Goal: Task Accomplishment & Management: Manage account settings

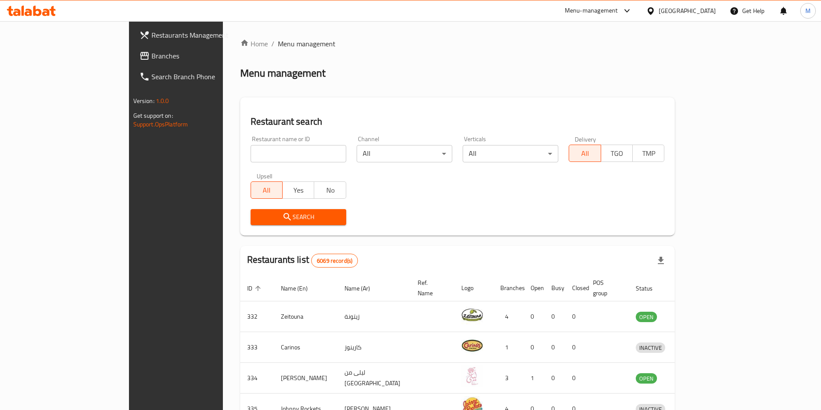
click at [250, 149] on input "search" at bounding box center [298, 153] width 96 height 17
click at [250, 151] on input "search" at bounding box center [298, 153] width 96 height 17
click at [250, 155] on input "search" at bounding box center [298, 153] width 96 height 17
type input "brewza cafe"
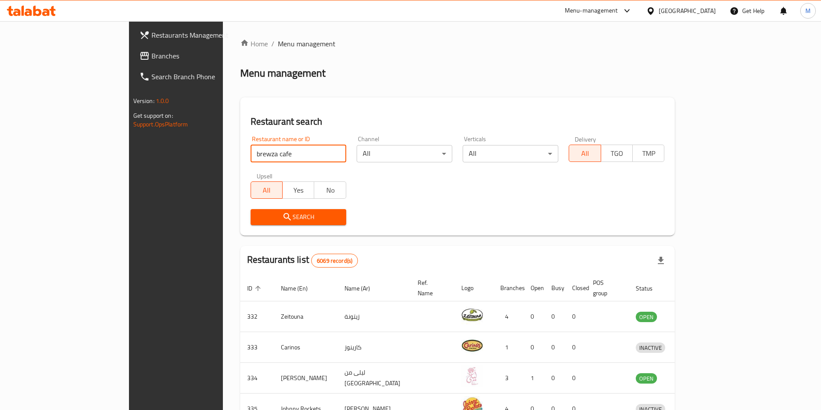
click button "Search" at bounding box center [298, 217] width 96 height 16
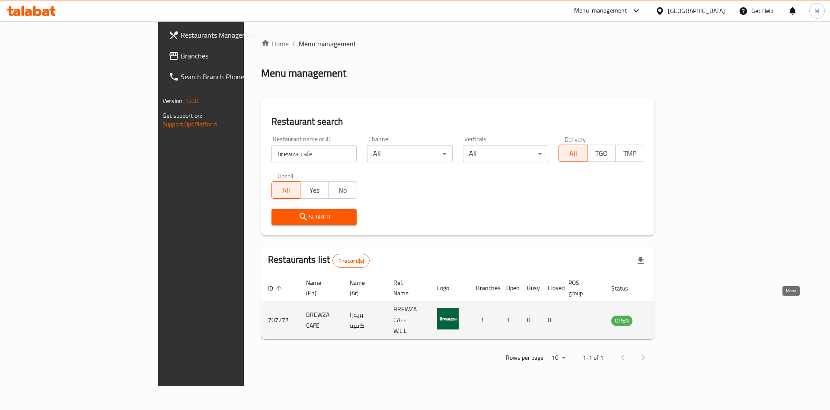
click at [673, 315] on link "enhanced table" at bounding box center [665, 320] width 16 height 10
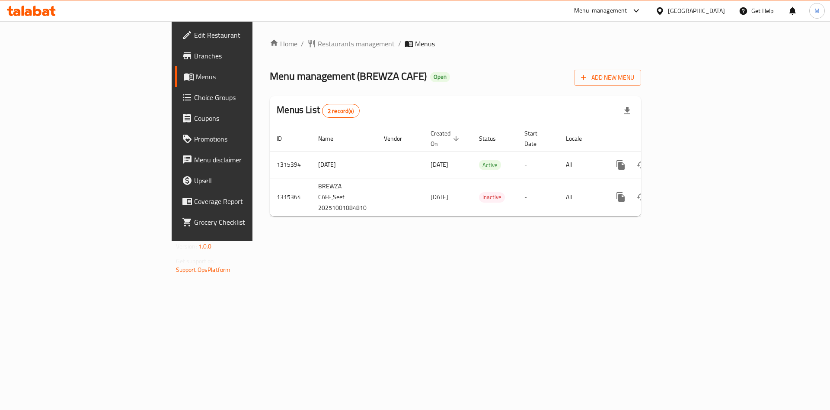
click at [194, 37] on span "Edit Restaurant" at bounding box center [248, 35] width 109 height 10
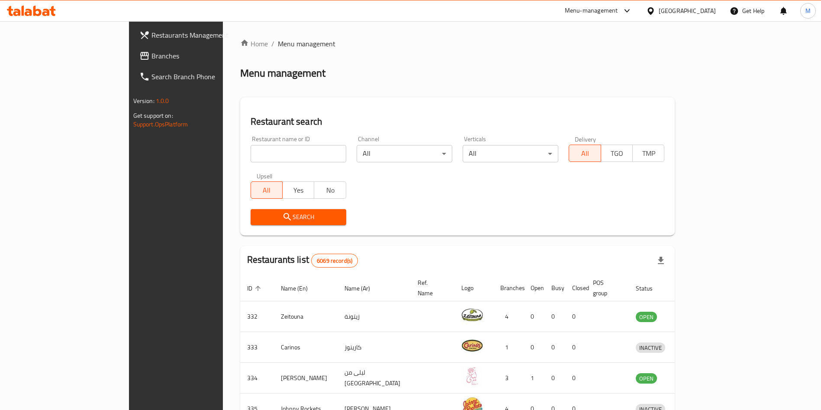
click at [250, 155] on input "search" at bounding box center [298, 153] width 96 height 17
paste input "HAQEPV"
type input "H"
type input "Aljood Albukhari Star"
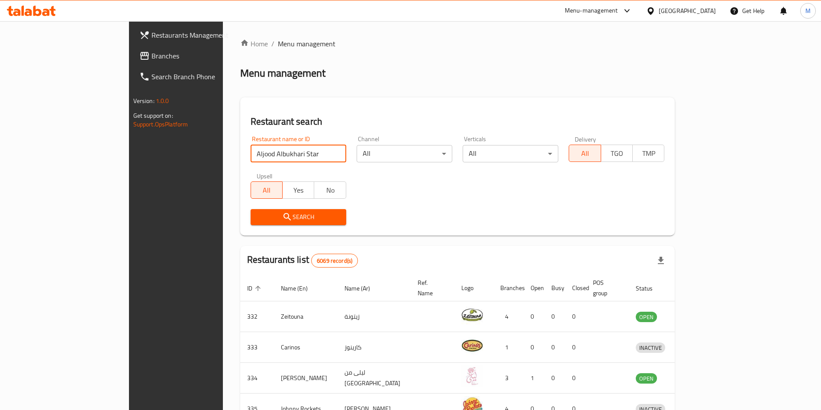
click button "Search" at bounding box center [298, 217] width 96 height 16
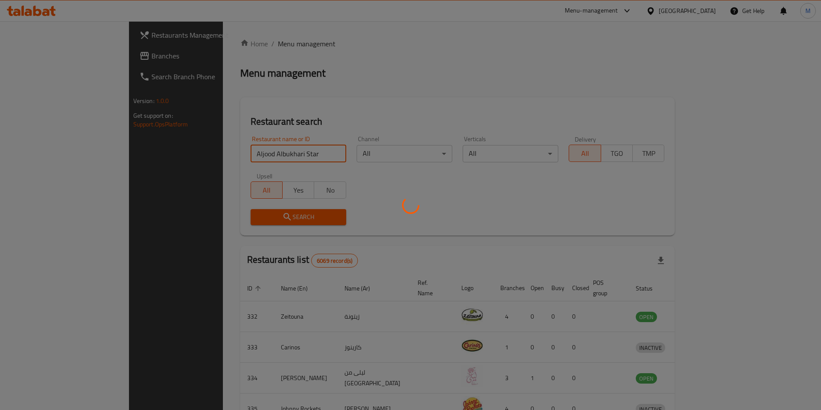
click button "Search" at bounding box center [298, 217] width 96 height 16
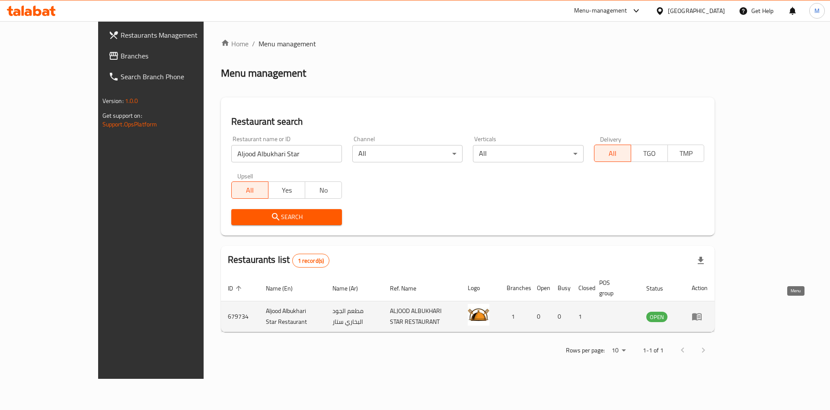
click at [708, 311] on link "enhanced table" at bounding box center [700, 316] width 16 height 10
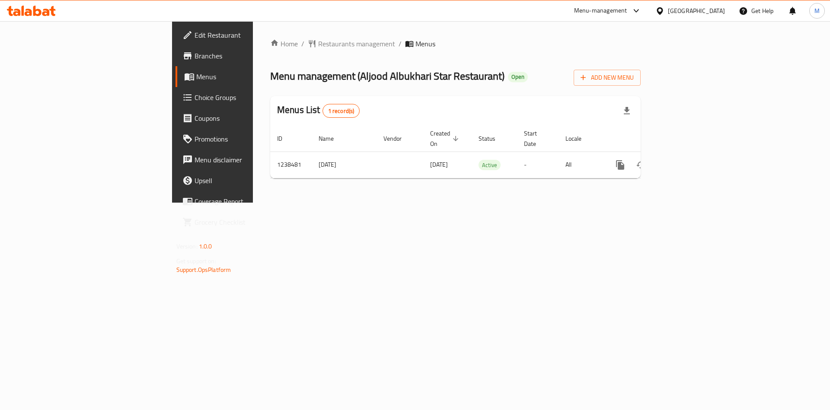
click at [195, 59] on span "Branches" at bounding box center [249, 56] width 109 height 10
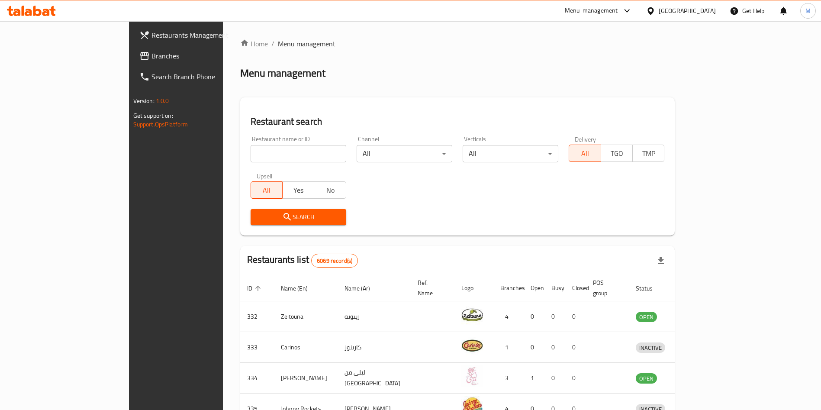
click at [261, 157] on input "search" at bounding box center [298, 153] width 96 height 17
paste input "3 Lines"
type input "3 Lines"
click button "Search" at bounding box center [298, 217] width 96 height 16
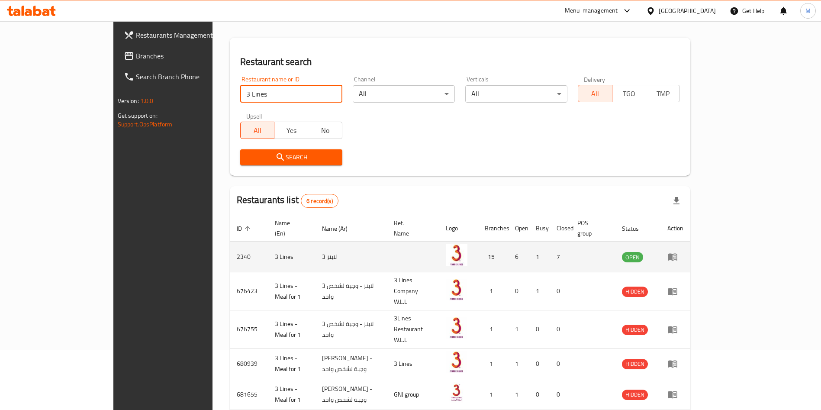
scroll to position [113, 0]
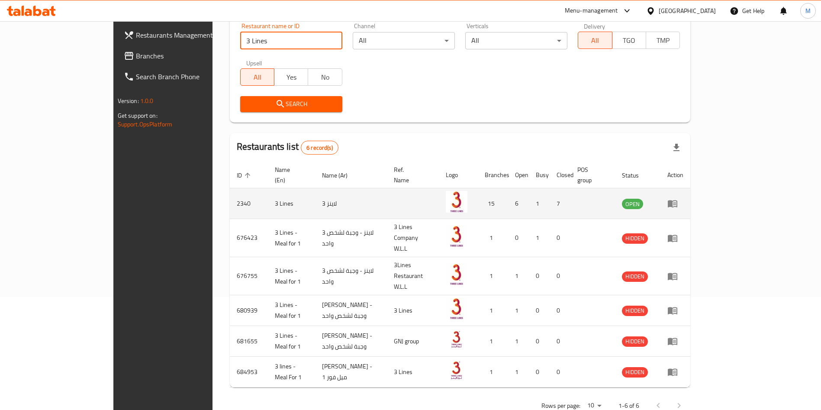
click at [683, 198] on link "enhanced table" at bounding box center [675, 203] width 16 height 10
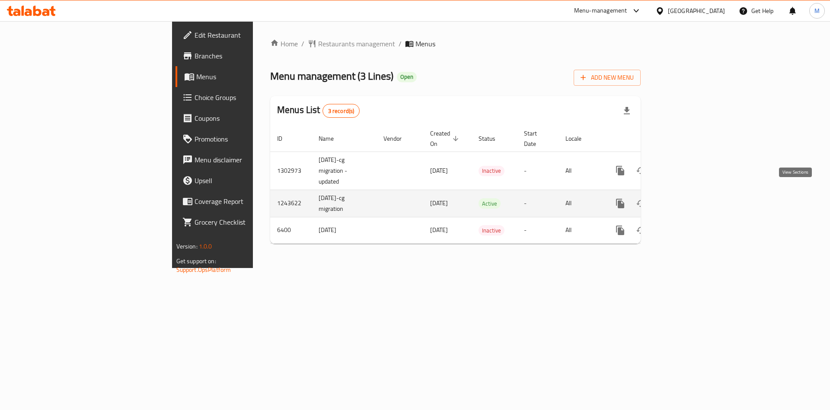
click at [693, 201] on link "enhanced table" at bounding box center [683, 203] width 21 height 21
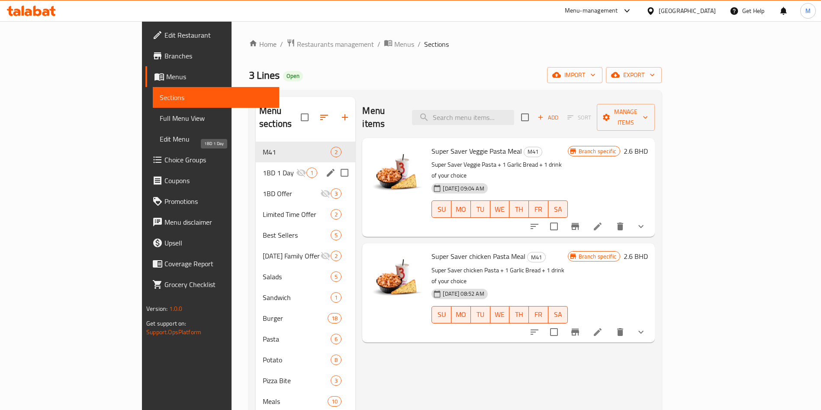
click at [263, 167] on span "1BD 1 Day" at bounding box center [279, 172] width 33 height 10
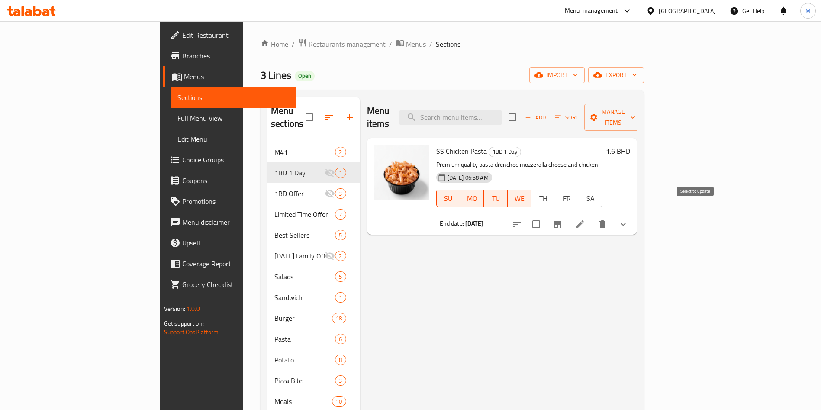
click at [545, 215] on input "checkbox" at bounding box center [536, 224] width 18 height 18
checkbox input "true"
click at [635, 110] on span "Manage items" at bounding box center [613, 117] width 44 height 22
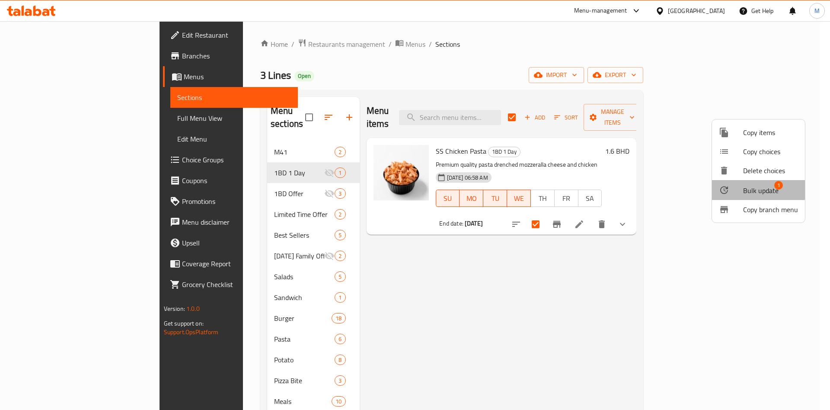
click at [758, 186] on span "Bulk update" at bounding box center [761, 190] width 35 height 10
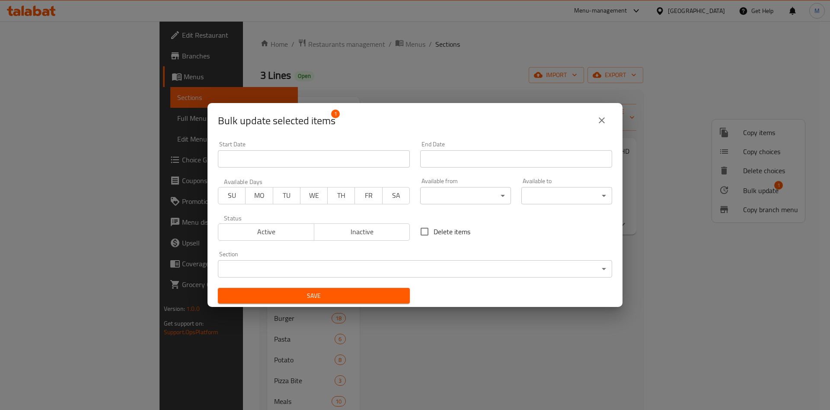
click at [266, 225] on span "Active" at bounding box center [266, 231] width 89 height 13
click at [258, 198] on span "MO" at bounding box center [259, 195] width 20 height 13
click at [465, 153] on input "Start Date" at bounding box center [516, 158] width 192 height 17
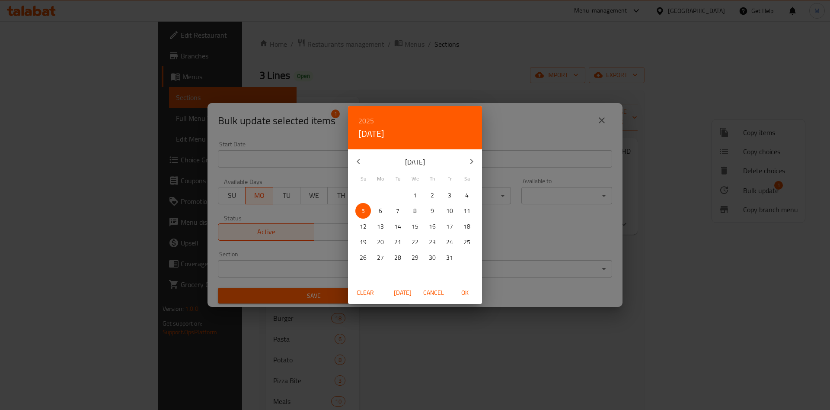
click at [385, 212] on span "6" at bounding box center [381, 210] width 16 height 11
click at [468, 289] on span "OK" at bounding box center [465, 292] width 21 height 11
type input "06-10-2025"
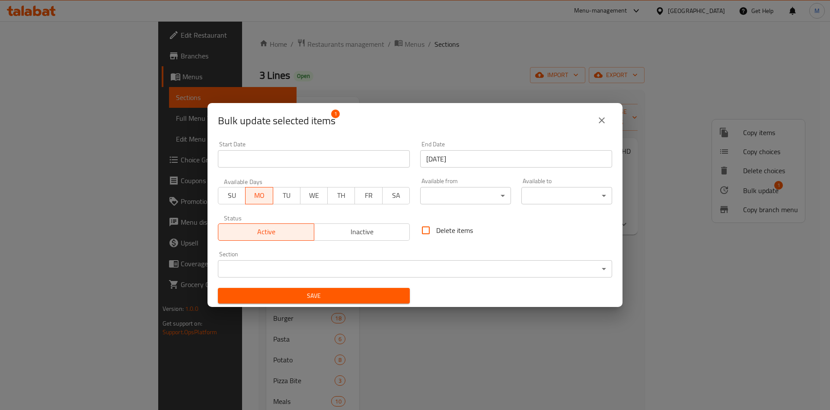
click at [468, 289] on span "OK" at bounding box center [465, 292] width 21 height 11
click at [366, 288] on button "Save" at bounding box center [314, 296] width 192 height 16
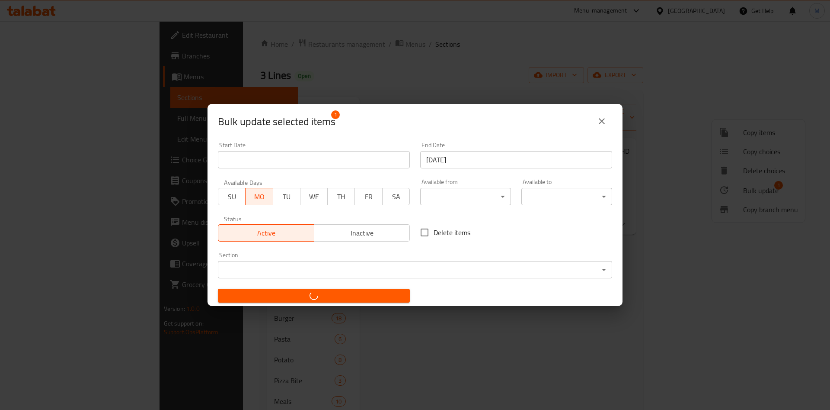
checkbox input "false"
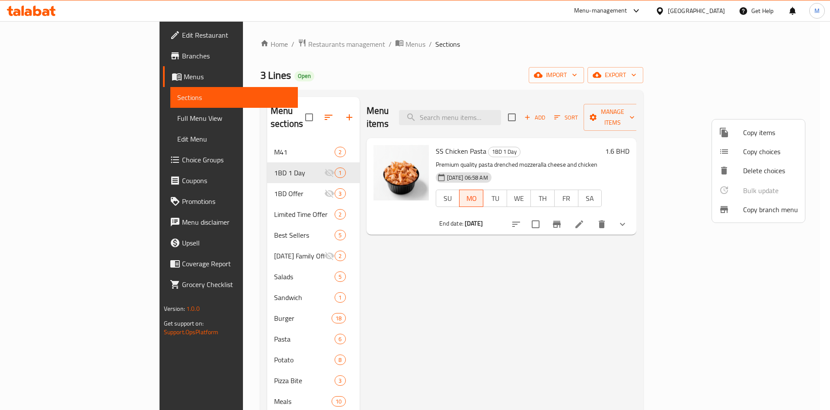
click at [290, 159] on div at bounding box center [415, 205] width 830 height 410
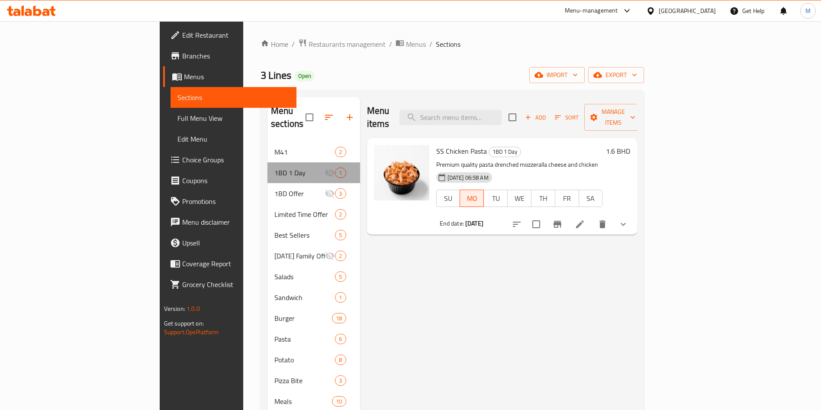
click at [307, 162] on div "1BD 1 Day 1" at bounding box center [313, 172] width 93 height 21
click at [311, 163] on div "1BD 1 Day 1" at bounding box center [313, 172] width 93 height 21
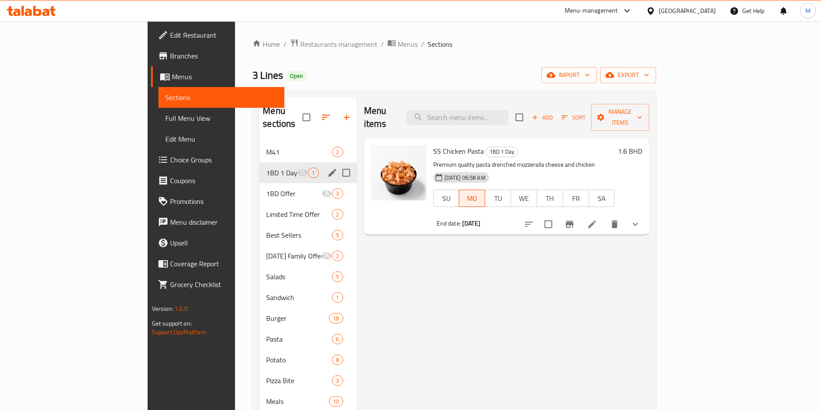
click at [337, 164] on input "Menu sections" at bounding box center [346, 173] width 18 height 18
checkbox input "true"
click at [313, 112] on icon "button" at bounding box center [318, 117] width 10 height 10
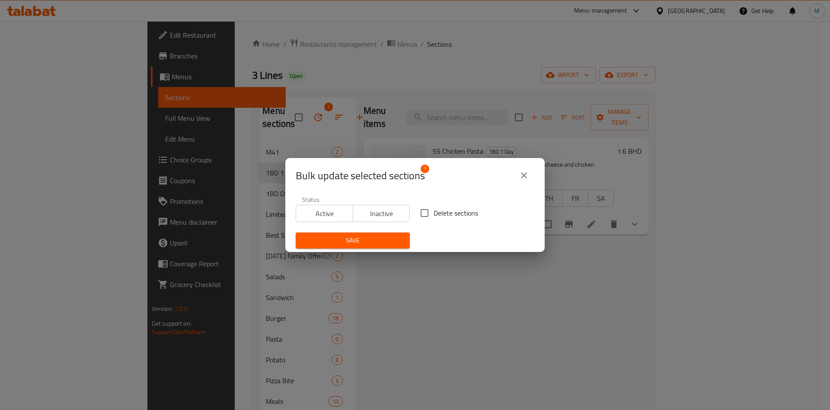
click at [329, 218] on span "Active" at bounding box center [325, 213] width 50 height 13
click at [351, 244] on span "Save" at bounding box center [353, 240] width 100 height 11
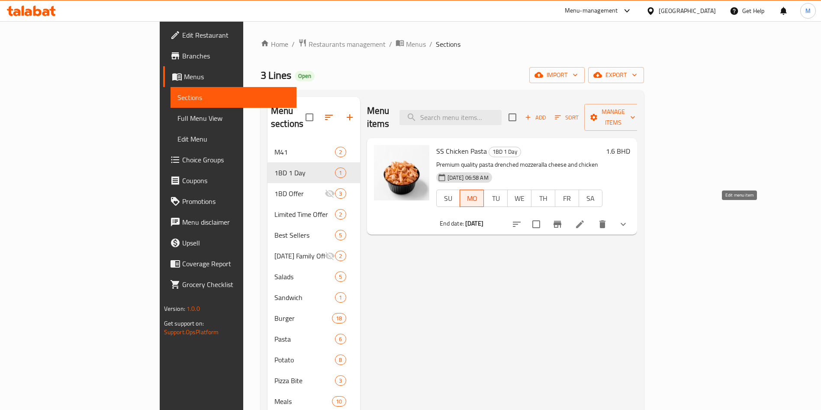
click at [585, 219] on icon at bounding box center [579, 224] width 10 height 10
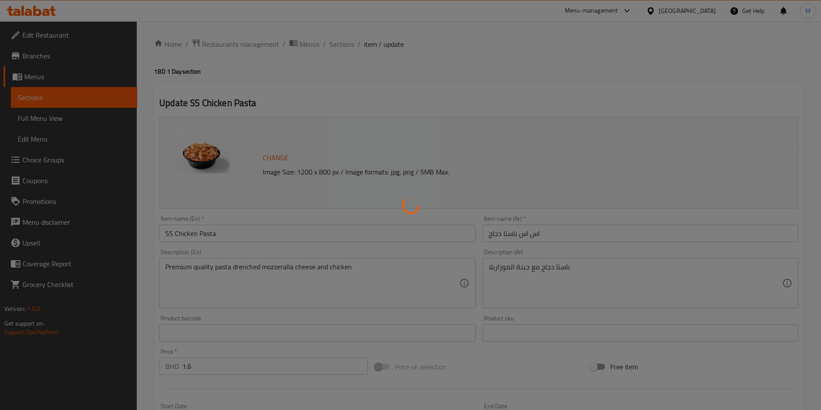
type input "اختيارك من الصوص"
type input "1"
type input "إختيارك من درجة الحرارة :"
type input "1"
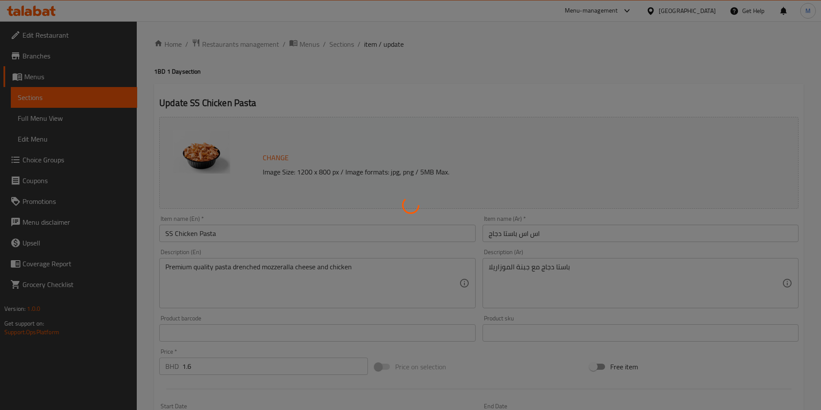
type input "1"
type input "Add On"
type input "0"
type input "1"
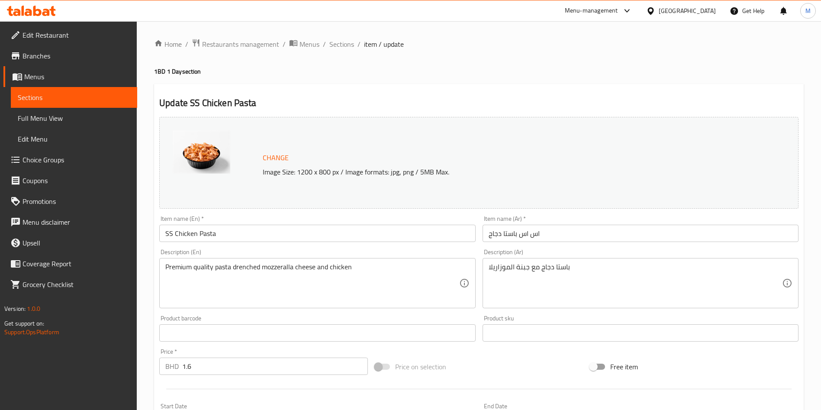
click at [625, 80] on div "Home / Restaurants management / Menus / Sections / item / update 1BD 1 Day sect…" at bounding box center [478, 364] width 649 height 653
click at [36, 58] on span "Branches" at bounding box center [76, 56] width 108 height 10
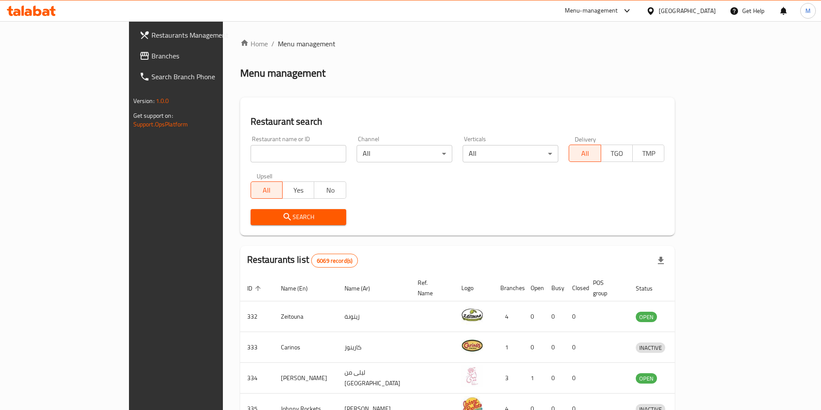
click at [282, 150] on input "search" at bounding box center [298, 153] width 96 height 17
click at [250, 153] on input "search" at bounding box center [298, 153] width 96 height 17
click at [277, 147] on input "search" at bounding box center [298, 153] width 96 height 17
click at [18, 11] on icon at bounding box center [16, 12] width 7 height 7
